Goal: Complete application form: Complete application form

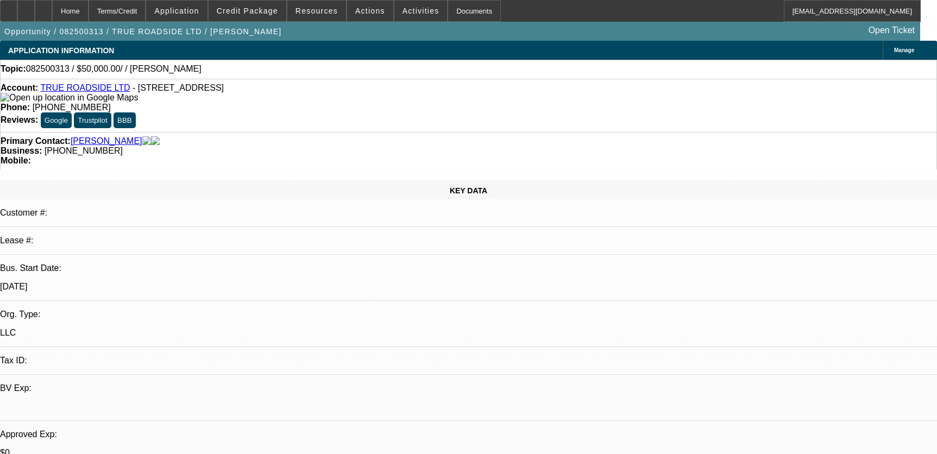
select select "0"
select select "2"
select select "0.1"
select select "4"
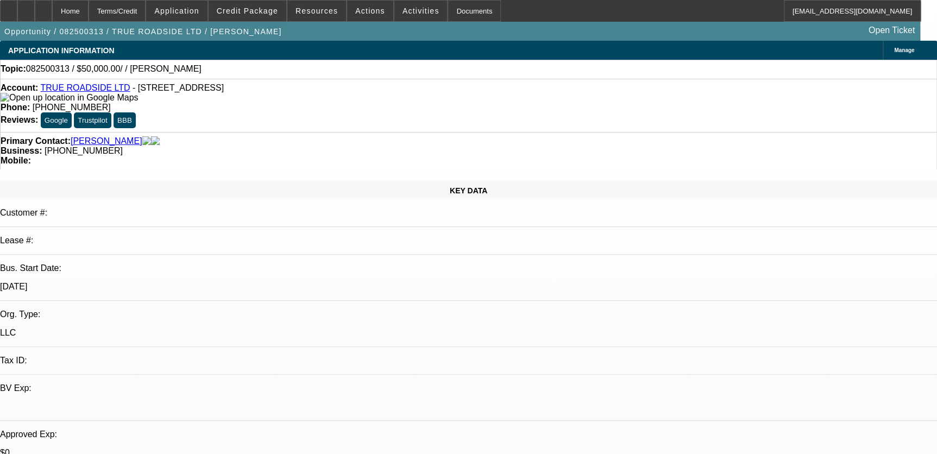
click at [401, 132] on div "Primary Contact: [PERSON_NAME] Business: [PHONE_NUMBER] Mobile:" at bounding box center [468, 150] width 937 height 37
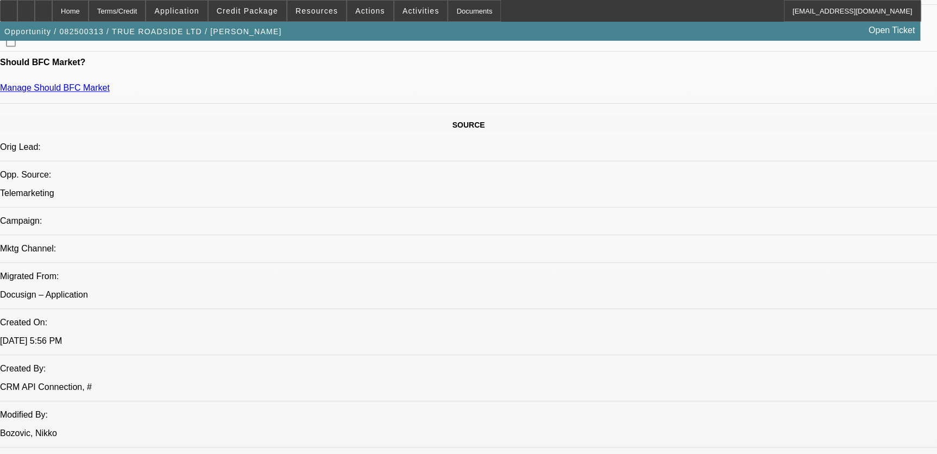
scroll to position [346, 0]
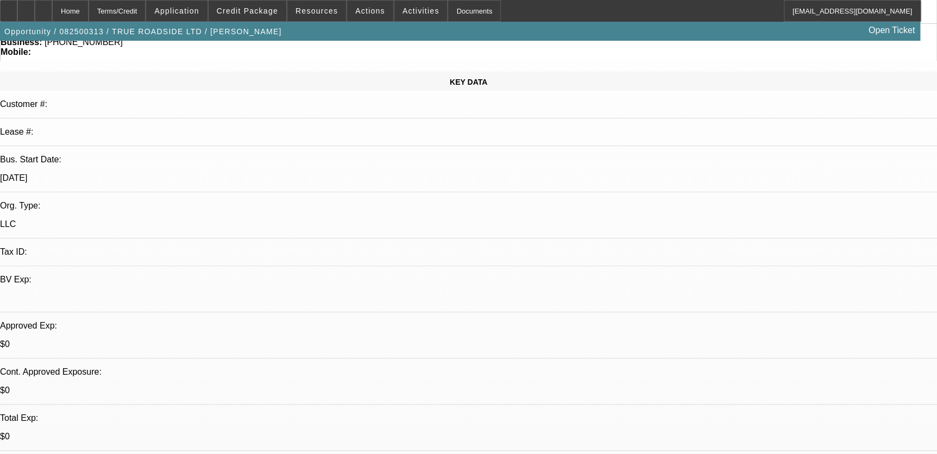
scroll to position [0, 0]
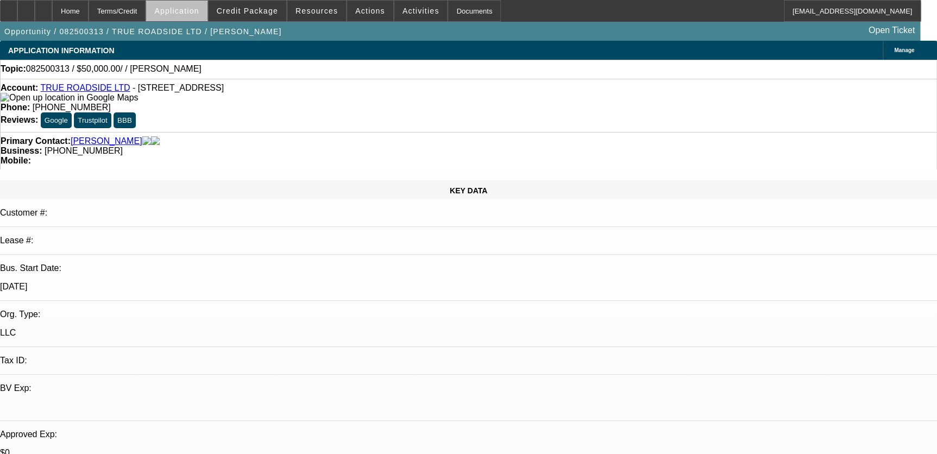
click at [207, 18] on span at bounding box center [176, 11] width 61 height 26
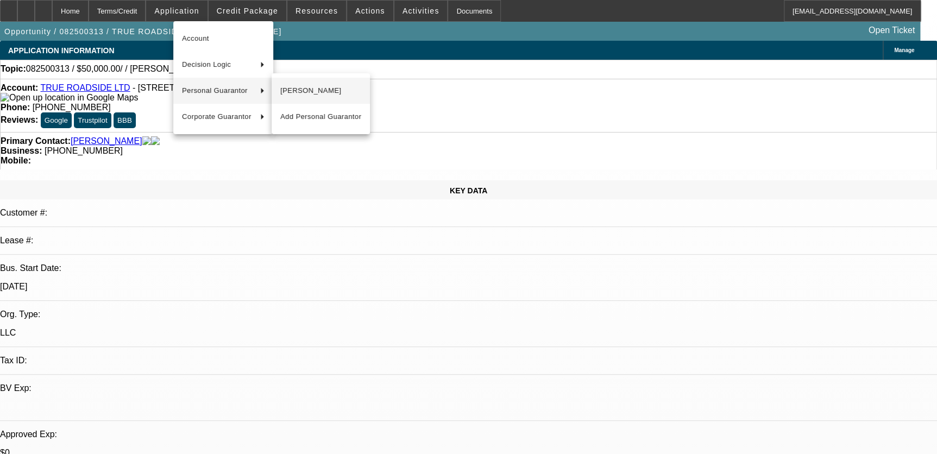
click at [353, 96] on span "[PERSON_NAME]" at bounding box center [320, 90] width 81 height 13
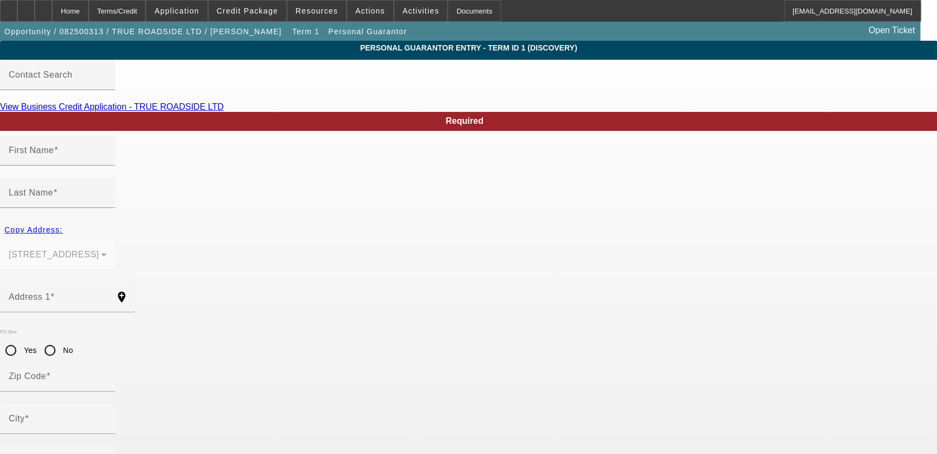
type input "[PERSON_NAME]"
type input "[STREET_ADDRESS]"
radio input "true"
type input "80012"
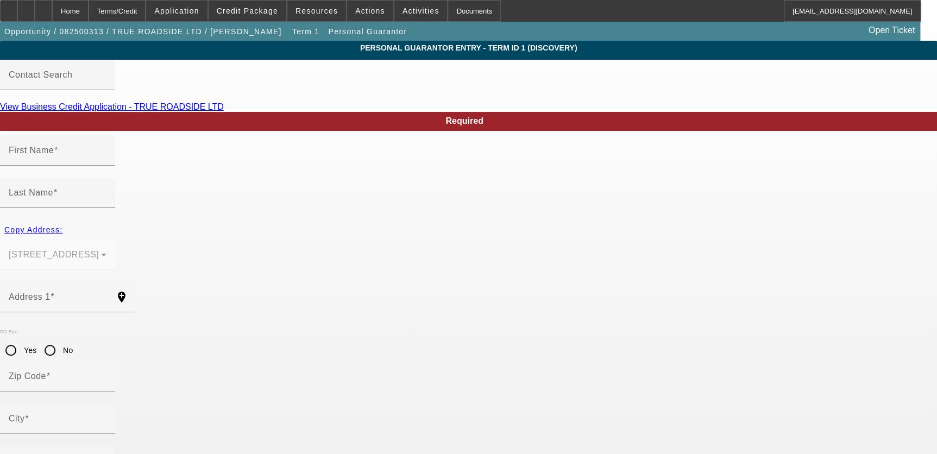
type input "Aurora"
type input "[PHONE_NUMBER]"
type input "100"
type input "590-31-9200"
type input "[EMAIL_ADDRESS][DOMAIN_NAME]"
